Goal: Information Seeking & Learning: Check status

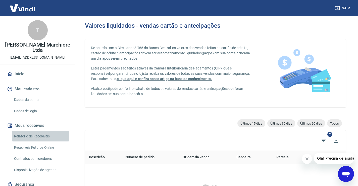
click at [43, 136] on link "Relatório de Recebíveis" at bounding box center [40, 136] width 57 height 10
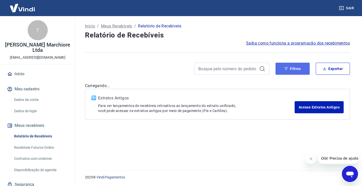
click at [290, 67] on button "Filtros" at bounding box center [292, 69] width 34 height 12
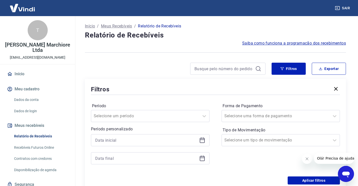
click at [204, 138] on icon at bounding box center [202, 140] width 5 height 5
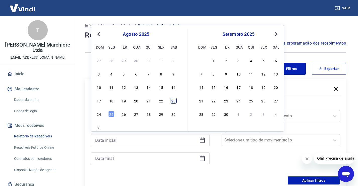
click at [176, 100] on div "23" at bounding box center [173, 100] width 6 height 6
type input "23/08/2025"
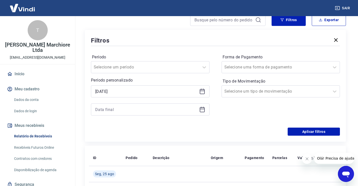
scroll to position [50, 0]
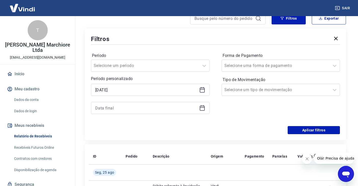
click at [201, 107] on icon at bounding box center [202, 107] width 5 height 1
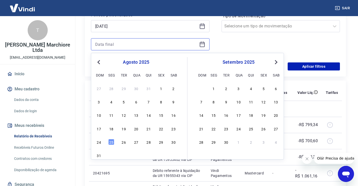
scroll to position [117, 0]
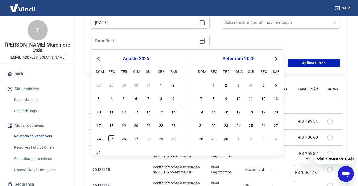
click at [110, 139] on div "25" at bounding box center [111, 138] width 6 height 6
type input "25/08/2025"
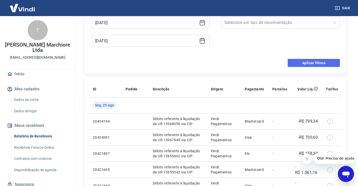
click at [307, 64] on button "Aplicar filtros" at bounding box center [314, 63] width 52 height 8
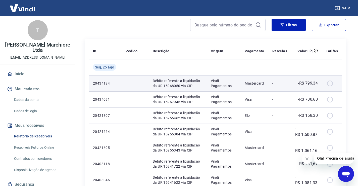
scroll to position [50, 0]
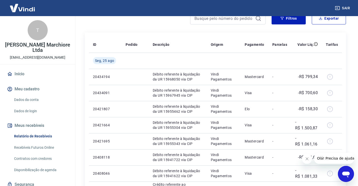
click at [307, 157] on icon "Fechar mensagem da empresa" at bounding box center [307, 158] width 4 height 4
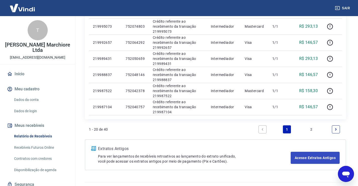
scroll to position [353, 0]
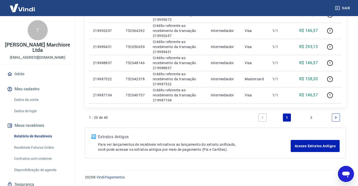
click at [313, 116] on link "2" at bounding box center [311, 117] width 8 height 8
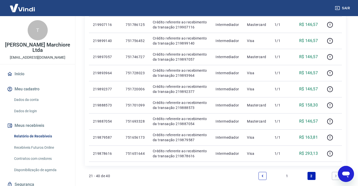
scroll to position [353, 0]
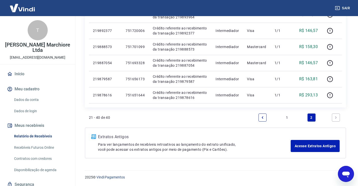
click at [286, 116] on link "1" at bounding box center [287, 117] width 8 height 8
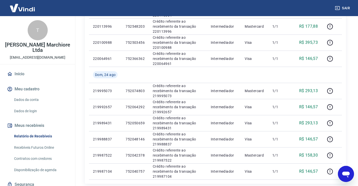
scroll to position [326, 0]
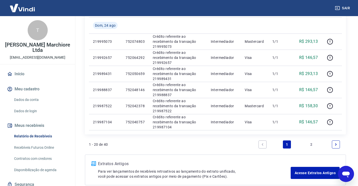
drag, startPoint x: 312, startPoint y: 144, endPoint x: 312, endPoint y: 1, distance: 143.9
click at [312, 144] on link "2" at bounding box center [311, 144] width 8 height 8
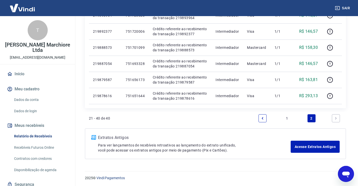
scroll to position [353, 0]
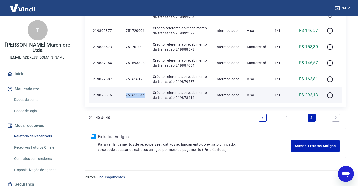
drag, startPoint x: 126, startPoint y: 95, endPoint x: 144, endPoint y: 94, distance: 17.9
click at [145, 94] on td "751651644" at bounding box center [135, 95] width 27 height 16
copy p "751651644"
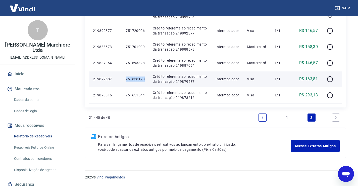
drag, startPoint x: 126, startPoint y: 79, endPoint x: 146, endPoint y: 79, distance: 20.1
click at [146, 79] on td "751656173" at bounding box center [135, 79] width 27 height 16
copy p "751656173"
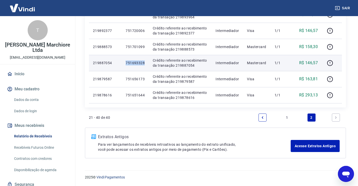
drag, startPoint x: 126, startPoint y: 62, endPoint x: 145, endPoint y: 60, distance: 18.6
click at [145, 60] on td "751693328" at bounding box center [135, 63] width 27 height 16
copy p "751693328"
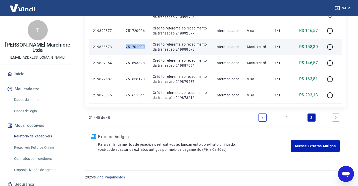
drag, startPoint x: 126, startPoint y: 47, endPoint x: 145, endPoint y: 46, distance: 19.1
click at [145, 46] on td "751701099" at bounding box center [135, 47] width 27 height 16
copy p "751701099"
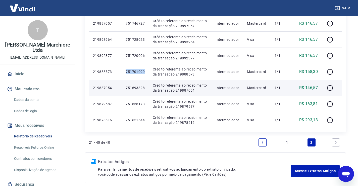
scroll to position [328, 0]
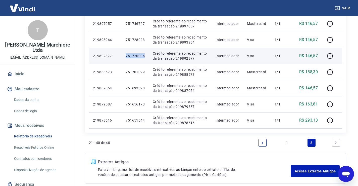
drag, startPoint x: 126, startPoint y: 55, endPoint x: 143, endPoint y: 55, distance: 17.6
click at [143, 55] on p "751720006" at bounding box center [135, 55] width 19 height 5
copy p "751720006"
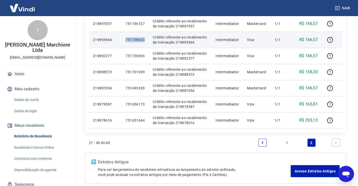
drag, startPoint x: 126, startPoint y: 39, endPoint x: 144, endPoint y: 38, distance: 18.4
click at [144, 38] on p "751728023" at bounding box center [135, 39] width 19 height 5
copy p "751728023"
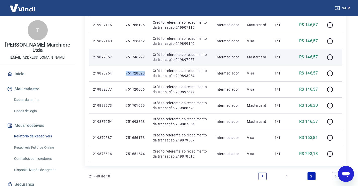
scroll to position [278, 0]
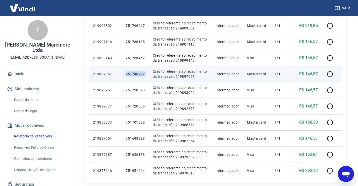
drag, startPoint x: 126, startPoint y: 73, endPoint x: 151, endPoint y: 73, distance: 25.6
click at [151, 73] on tr "219897057 751746727 Crédito referente ao recebimento da transação 219897057 Int…" at bounding box center [215, 74] width 253 height 16
copy p "751746727"
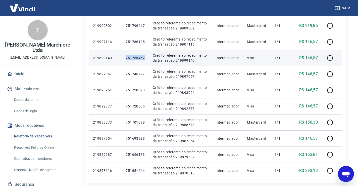
drag, startPoint x: 126, startPoint y: 57, endPoint x: 144, endPoint y: 57, distance: 18.1
click at [144, 57] on p "751756452" at bounding box center [135, 57] width 19 height 5
copy p "751756452"
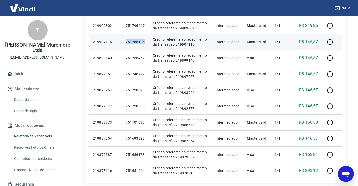
drag, startPoint x: 126, startPoint y: 41, endPoint x: 145, endPoint y: 42, distance: 19.3
click at [145, 42] on td "751786125" at bounding box center [135, 42] width 27 height 16
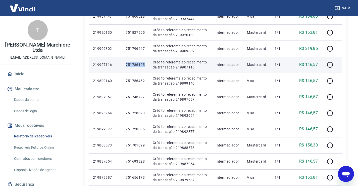
scroll to position [253, 0]
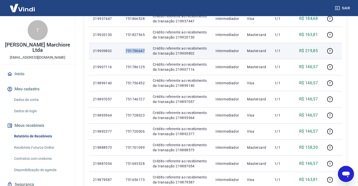
drag, startPoint x: 126, startPoint y: 51, endPoint x: 145, endPoint y: 52, distance: 19.1
click at [145, 52] on td "751796647" at bounding box center [135, 51] width 27 height 16
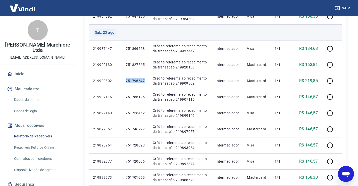
scroll to position [219, 0]
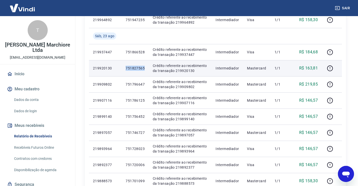
drag, startPoint x: 126, startPoint y: 68, endPoint x: 142, endPoint y: 70, distance: 16.6
click at [143, 70] on p "751827565" at bounding box center [135, 68] width 19 height 5
drag, startPoint x: 139, startPoint y: 67, endPoint x: 130, endPoint y: 74, distance: 11.9
click at [130, 75] on td "751827565" at bounding box center [135, 68] width 27 height 16
click at [136, 75] on td "751827565" at bounding box center [135, 68] width 27 height 16
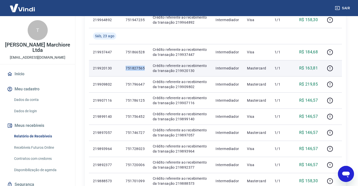
drag, startPoint x: 126, startPoint y: 67, endPoint x: 146, endPoint y: 69, distance: 19.4
click at [146, 69] on td "751827565" at bounding box center [135, 68] width 27 height 16
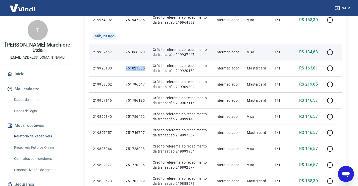
scroll to position [203, 0]
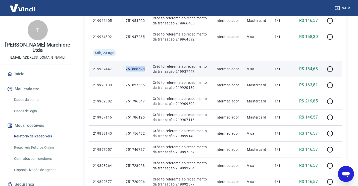
drag, startPoint x: 126, startPoint y: 69, endPoint x: 145, endPoint y: 69, distance: 18.6
click at [145, 69] on td "751866528" at bounding box center [135, 69] width 27 height 16
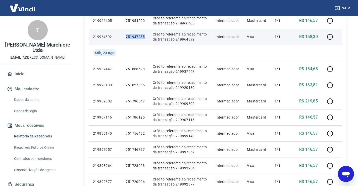
drag, startPoint x: 127, startPoint y: 37, endPoint x: 145, endPoint y: 37, distance: 18.8
click at [145, 37] on td "751947235" at bounding box center [135, 37] width 27 height 16
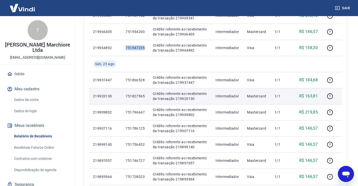
scroll to position [169, 0]
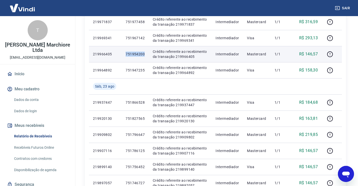
drag, startPoint x: 126, startPoint y: 54, endPoint x: 144, endPoint y: 54, distance: 18.6
click at [144, 54] on p "751954200" at bounding box center [135, 53] width 19 height 5
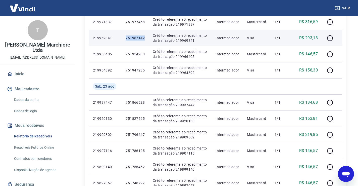
drag, startPoint x: 126, startPoint y: 37, endPoint x: 146, endPoint y: 38, distance: 19.8
click at [146, 38] on td "751967142" at bounding box center [135, 38] width 27 height 16
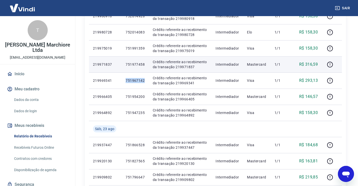
scroll to position [119, 0]
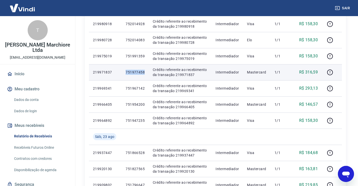
drag, startPoint x: 126, startPoint y: 72, endPoint x: 146, endPoint y: 72, distance: 20.3
click at [146, 72] on td "751977458" at bounding box center [135, 72] width 27 height 16
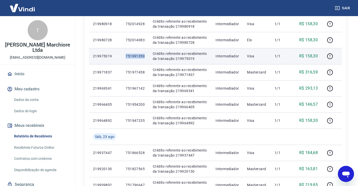
drag, startPoint x: 126, startPoint y: 57, endPoint x: 144, endPoint y: 54, distance: 18.8
click at [144, 54] on p "751991359" at bounding box center [135, 55] width 19 height 5
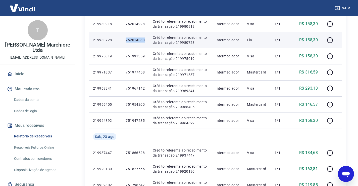
drag, startPoint x: 126, startPoint y: 40, endPoint x: 144, endPoint y: 39, distance: 18.4
click at [144, 39] on p "752014083" at bounding box center [135, 39] width 19 height 5
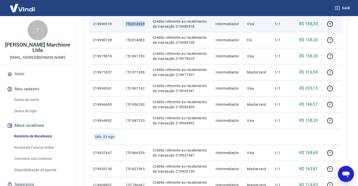
drag, startPoint x: 127, startPoint y: 23, endPoint x: 147, endPoint y: 23, distance: 20.6
click at [147, 23] on td "752014928" at bounding box center [135, 24] width 27 height 16
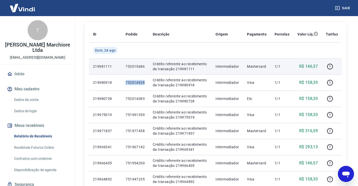
scroll to position [60, 0]
drag, startPoint x: 127, startPoint y: 66, endPoint x: 144, endPoint y: 67, distance: 17.9
click at [144, 67] on p "752015686" at bounding box center [135, 66] width 19 height 5
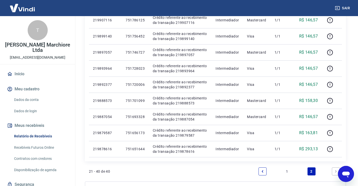
scroll to position [353, 0]
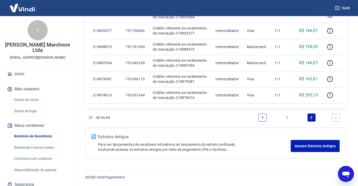
click at [288, 116] on link "1" at bounding box center [287, 117] width 8 height 8
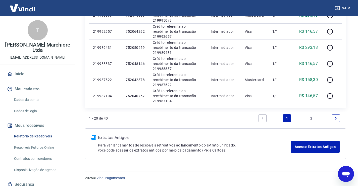
scroll to position [353, 0]
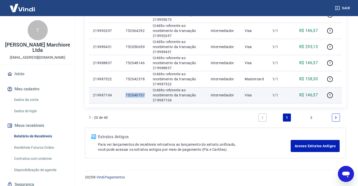
drag, startPoint x: 126, startPoint y: 95, endPoint x: 144, endPoint y: 94, distance: 18.1
click at [144, 94] on p "752040757" at bounding box center [135, 94] width 19 height 5
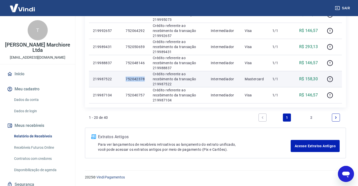
drag, startPoint x: 126, startPoint y: 78, endPoint x: 144, endPoint y: 81, distance: 18.3
click at [144, 81] on p "752042378" at bounding box center [135, 78] width 19 height 5
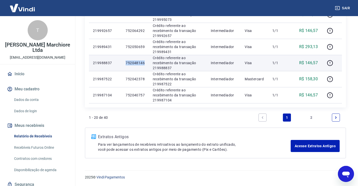
drag, startPoint x: 126, startPoint y: 62, endPoint x: 143, endPoint y: 61, distance: 17.4
click at [144, 61] on p "752048146" at bounding box center [135, 62] width 19 height 5
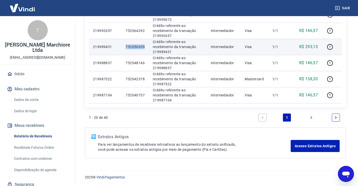
drag, startPoint x: 126, startPoint y: 47, endPoint x: 148, endPoint y: 47, distance: 22.1
click at [148, 47] on td "752050659" at bounding box center [135, 47] width 27 height 16
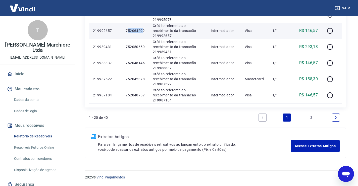
drag, startPoint x: 127, startPoint y: 30, endPoint x: 142, endPoint y: 30, distance: 15.3
click at [142, 30] on p "752064292" at bounding box center [135, 30] width 19 height 5
drag, startPoint x: 126, startPoint y: 30, endPoint x: 144, endPoint y: 33, distance: 18.5
click at [147, 33] on td "752064292" at bounding box center [135, 31] width 27 height 16
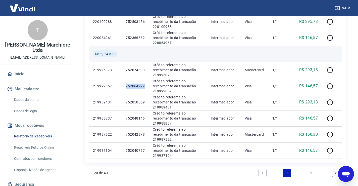
scroll to position [295, 0]
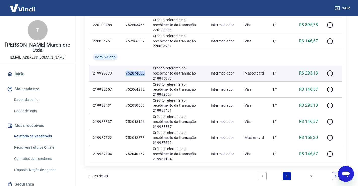
drag, startPoint x: 126, startPoint y: 73, endPoint x: 145, endPoint y: 75, distance: 19.7
click at [145, 75] on td "752074803" at bounding box center [135, 73] width 27 height 16
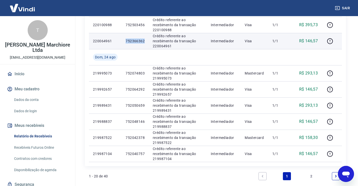
drag, startPoint x: 126, startPoint y: 41, endPoint x: 145, endPoint y: 40, distance: 18.8
click at [145, 40] on td "752366362" at bounding box center [135, 41] width 27 height 16
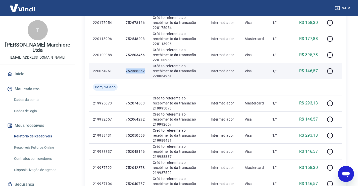
scroll to position [261, 0]
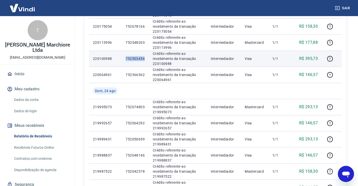
drag, startPoint x: 126, startPoint y: 57, endPoint x: 146, endPoint y: 58, distance: 19.3
click at [146, 58] on td "752503456" at bounding box center [135, 58] width 27 height 16
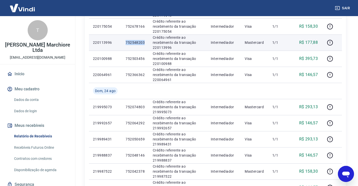
drag, startPoint x: 127, startPoint y: 42, endPoint x: 144, endPoint y: 43, distance: 17.9
click at [144, 43] on p "752548203" at bounding box center [135, 42] width 19 height 5
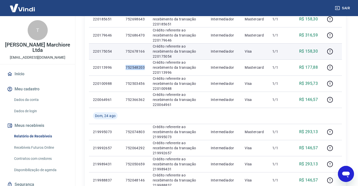
scroll to position [236, 0]
drag, startPoint x: 126, startPoint y: 51, endPoint x: 145, endPoint y: 50, distance: 18.6
click at [145, 50] on td "752678166" at bounding box center [135, 51] width 27 height 16
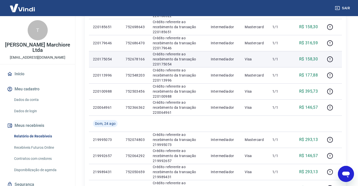
scroll to position [228, 0]
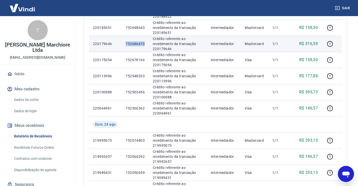
drag, startPoint x: 126, startPoint y: 43, endPoint x: 145, endPoint y: 43, distance: 19.6
click at [145, 43] on td "752686470" at bounding box center [135, 44] width 27 height 16
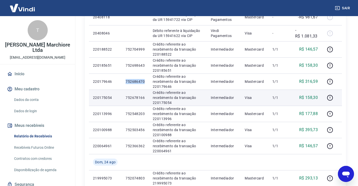
scroll to position [186, 0]
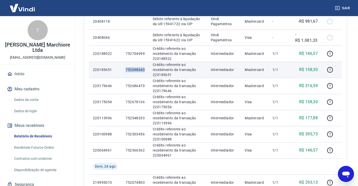
drag, startPoint x: 126, startPoint y: 69, endPoint x: 145, endPoint y: 69, distance: 19.1
click at [145, 69] on td "752698643" at bounding box center [135, 70] width 27 height 16
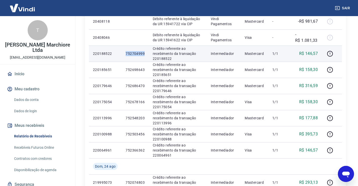
drag, startPoint x: 126, startPoint y: 52, endPoint x: 147, endPoint y: 52, distance: 20.6
click at [147, 52] on td "752704999" at bounding box center [135, 53] width 27 height 16
